Goal: Task Accomplishment & Management: Use online tool/utility

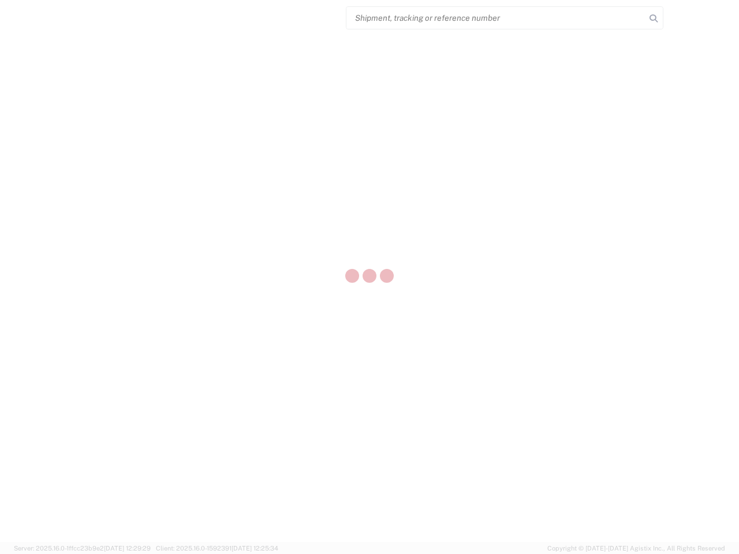
select select "US"
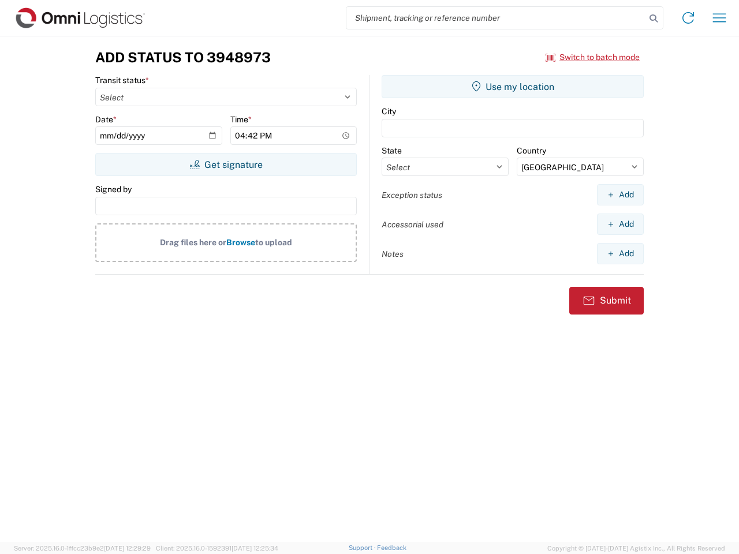
click at [496, 18] on input "search" at bounding box center [496, 18] width 299 height 22
click at [654, 18] on icon at bounding box center [654, 18] width 16 height 16
click at [688, 18] on icon at bounding box center [688, 18] width 18 height 18
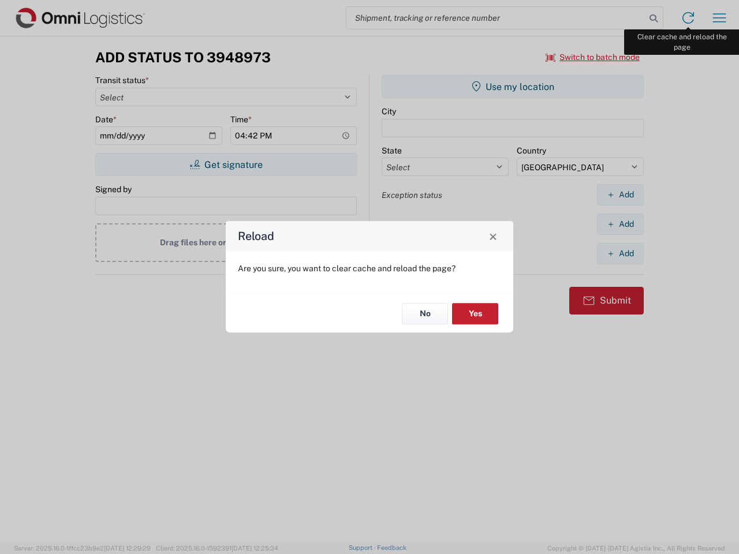
click at [720, 18] on div "Reload Are you sure, you want to clear cache and reload the page? No Yes" at bounding box center [369, 277] width 739 height 554
click at [593, 57] on div "Reload Are you sure, you want to clear cache and reload the page? No Yes" at bounding box center [369, 277] width 739 height 554
click at [226, 165] on div "Reload Are you sure, you want to clear cache and reload the page? No Yes" at bounding box center [369, 277] width 739 height 554
click at [513, 87] on div "Reload Are you sure, you want to clear cache and reload the page? No Yes" at bounding box center [369, 277] width 739 height 554
click at [620, 195] on div "Reload Are you sure, you want to clear cache and reload the page? No Yes" at bounding box center [369, 277] width 739 height 554
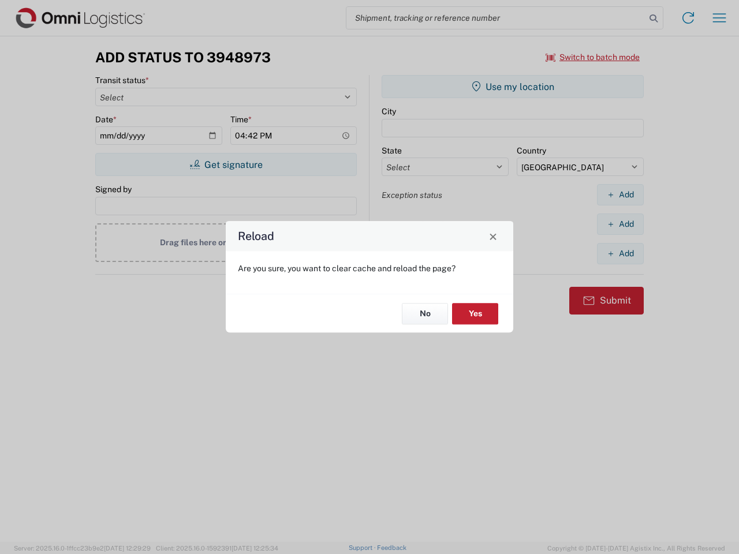
click at [620, 224] on div "Reload Are you sure, you want to clear cache and reload the page? No Yes" at bounding box center [369, 277] width 739 height 554
click at [620, 254] on div "Reload Are you sure, you want to clear cache and reload the page? No Yes" at bounding box center [369, 277] width 739 height 554
